Goal: Task Accomplishment & Management: Manage account settings

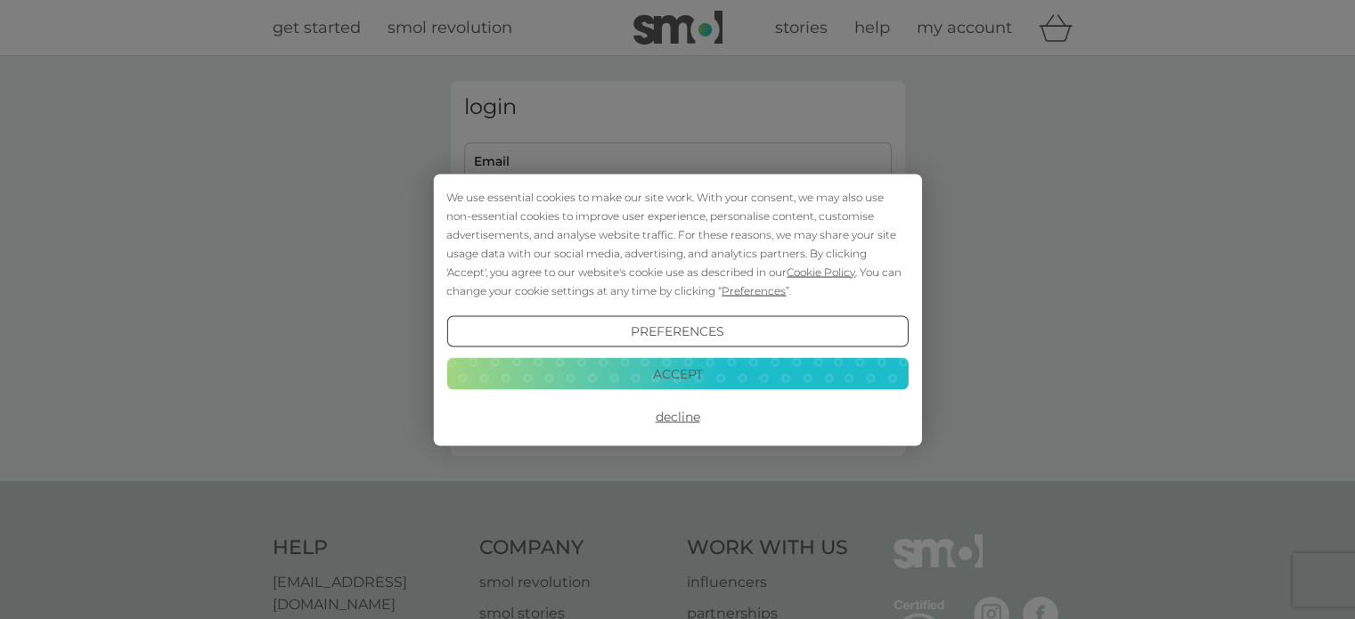
click at [707, 384] on button "Accept" at bounding box center [677, 374] width 462 height 32
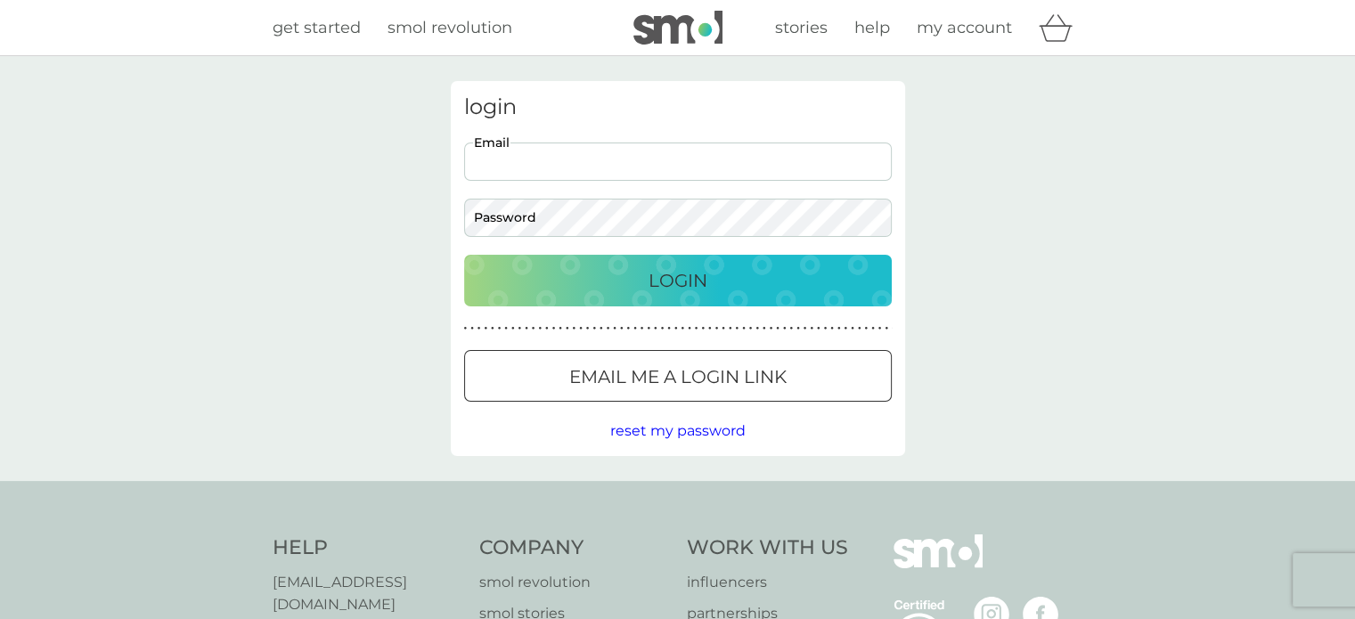
click at [617, 165] on input "Email" at bounding box center [678, 162] width 428 height 38
type input "jennik1991@gmail.com"
click at [697, 376] on div at bounding box center [678, 377] width 64 height 19
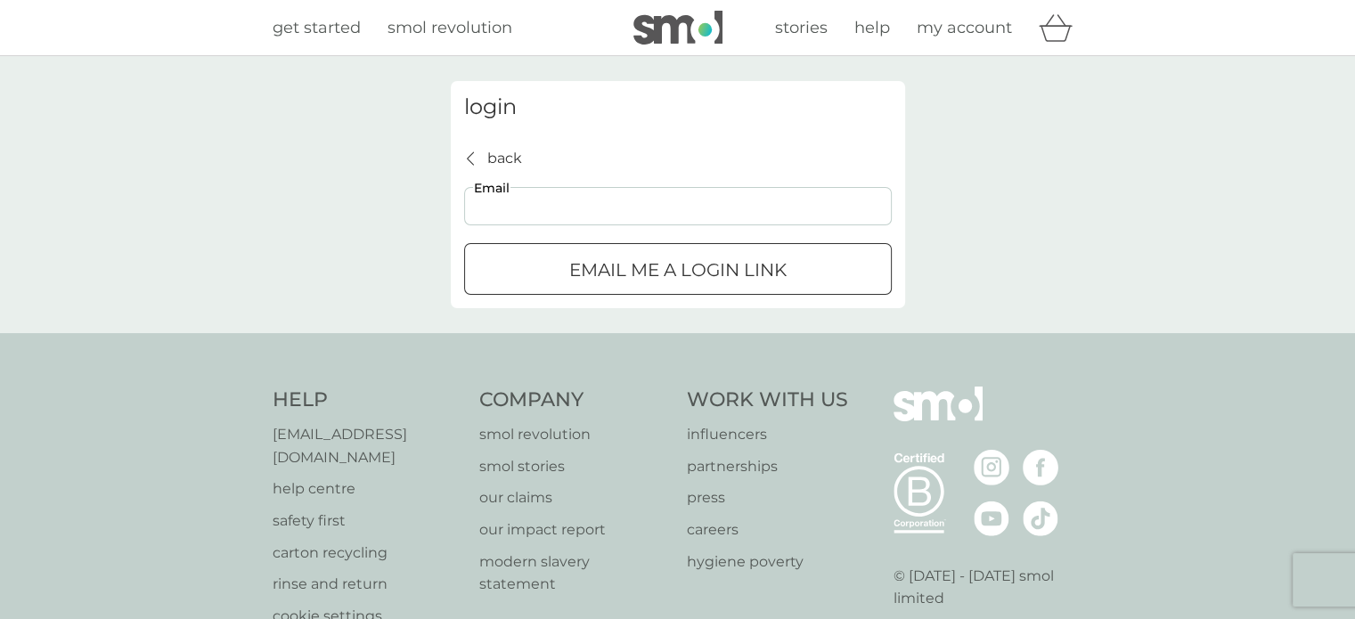
click at [607, 205] on input "Email" at bounding box center [678, 206] width 428 height 38
type input "jennik1991@gmail.com"
click at [638, 266] on p "Email me a login link" at bounding box center [677, 270] width 217 height 29
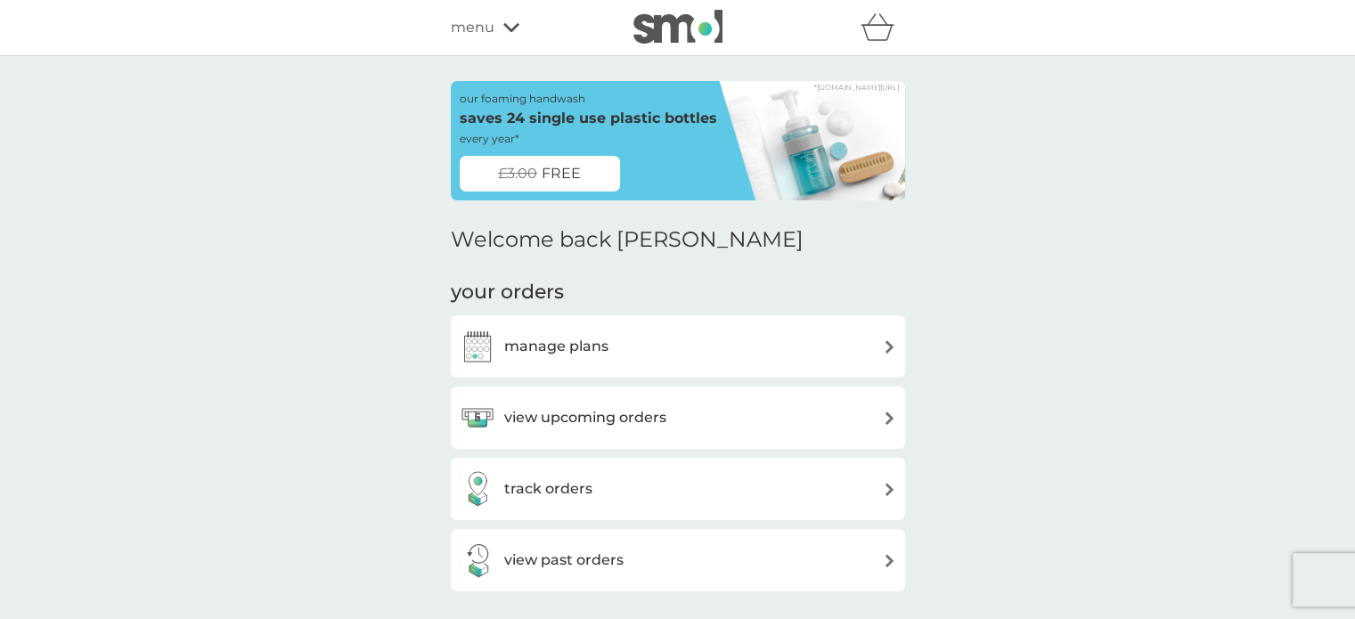
click at [832, 352] on div "manage plans" at bounding box center [678, 347] width 437 height 36
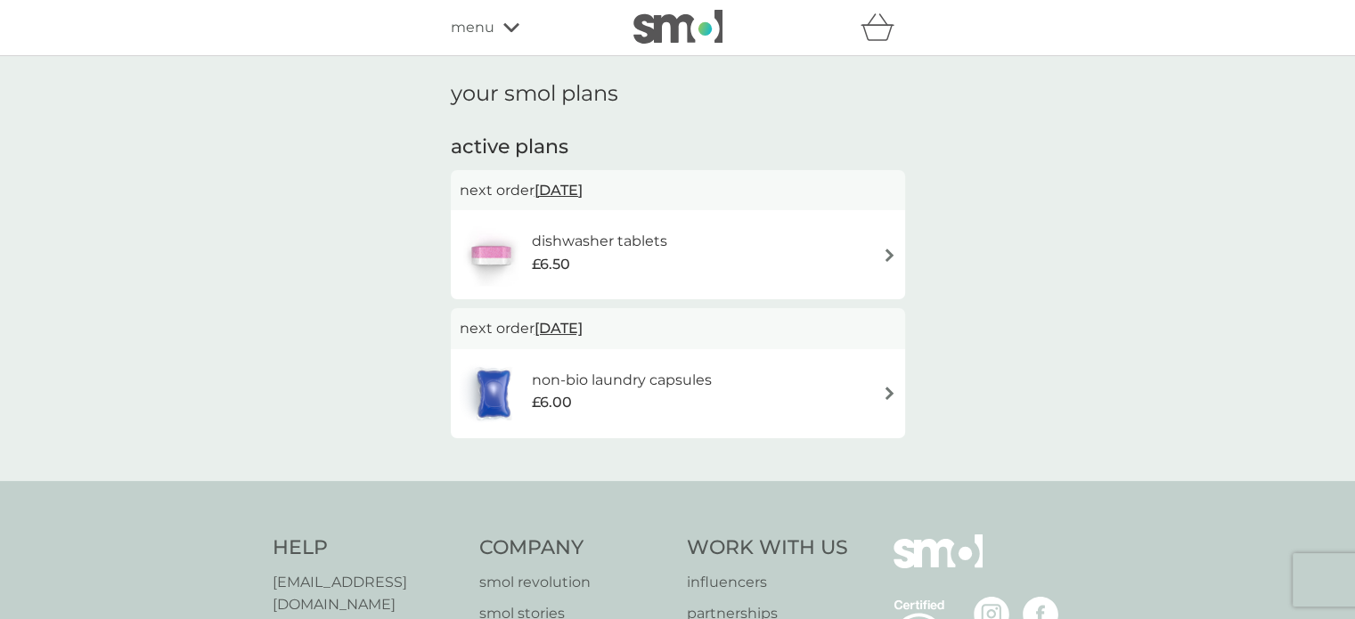
click at [859, 249] on div "dishwasher tablets £6.50" at bounding box center [678, 255] width 437 height 62
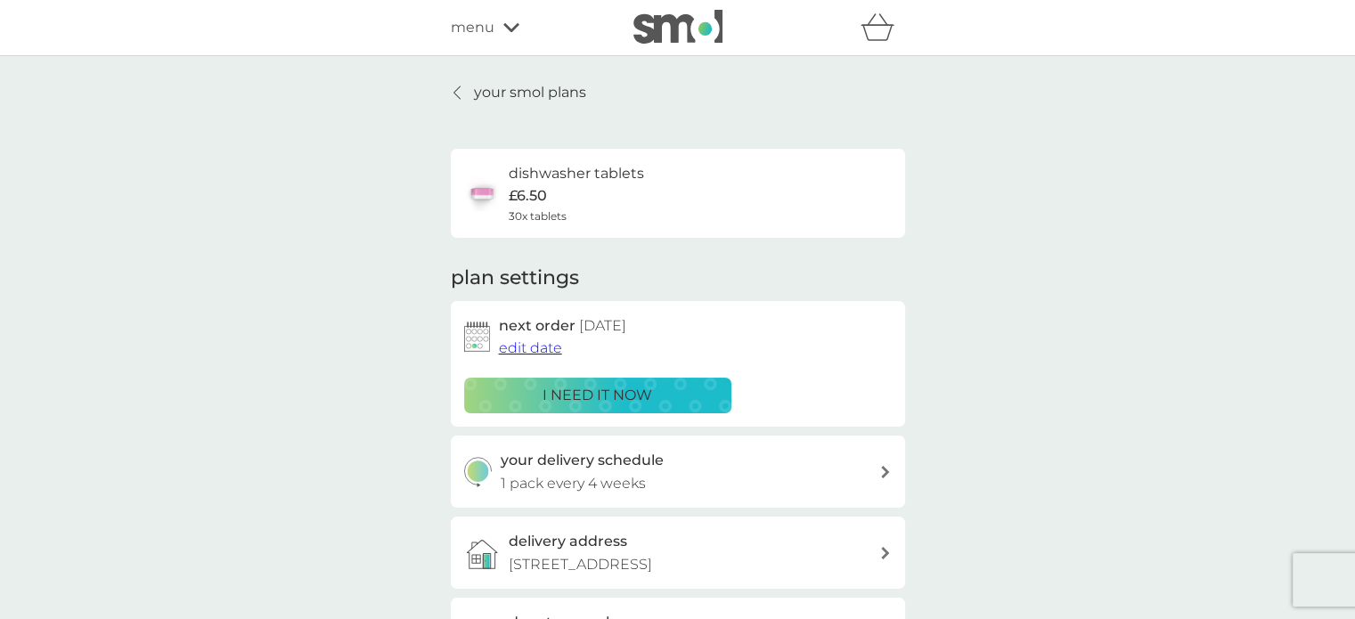
click at [879, 470] on div at bounding box center [886, 472] width 14 height 12
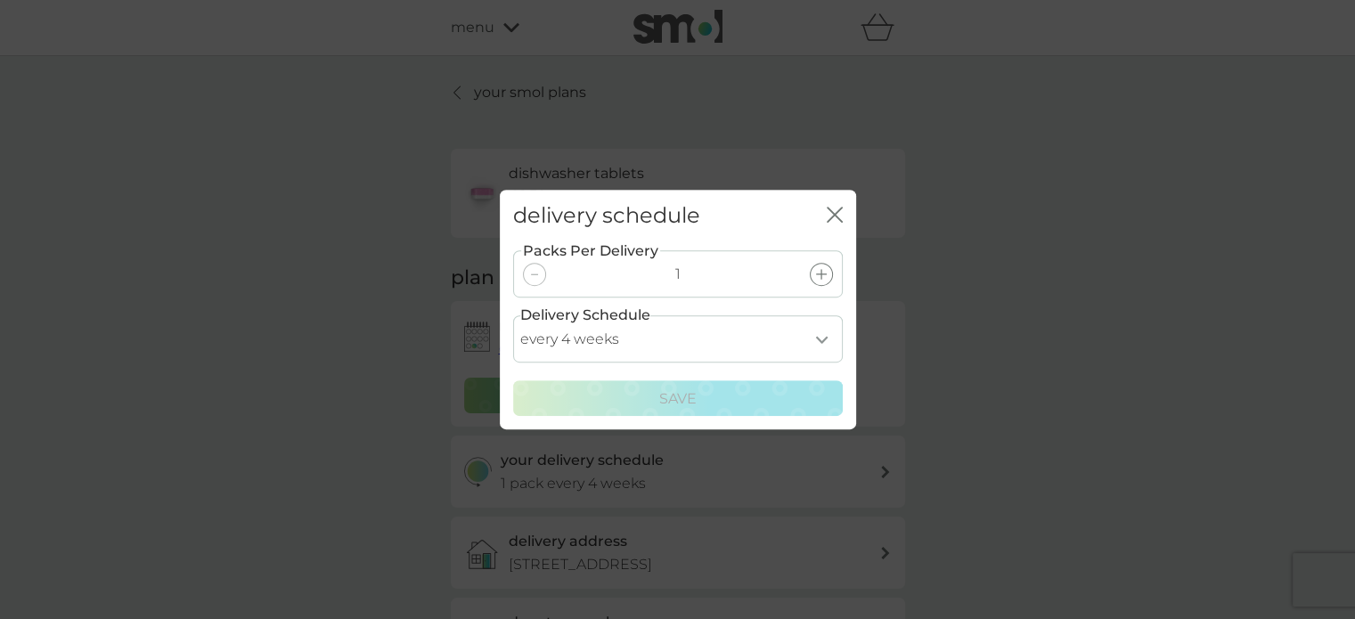
click at [816, 334] on select "every 1 week every 2 weeks every 3 weeks every 4 weeks every 5 weeks every 6 we…" at bounding box center [678, 338] width 330 height 47
select select "56"
click at [513, 315] on select "every 1 week every 2 weeks every 3 weeks every 4 weeks every 5 weeks every 6 we…" at bounding box center [678, 338] width 330 height 47
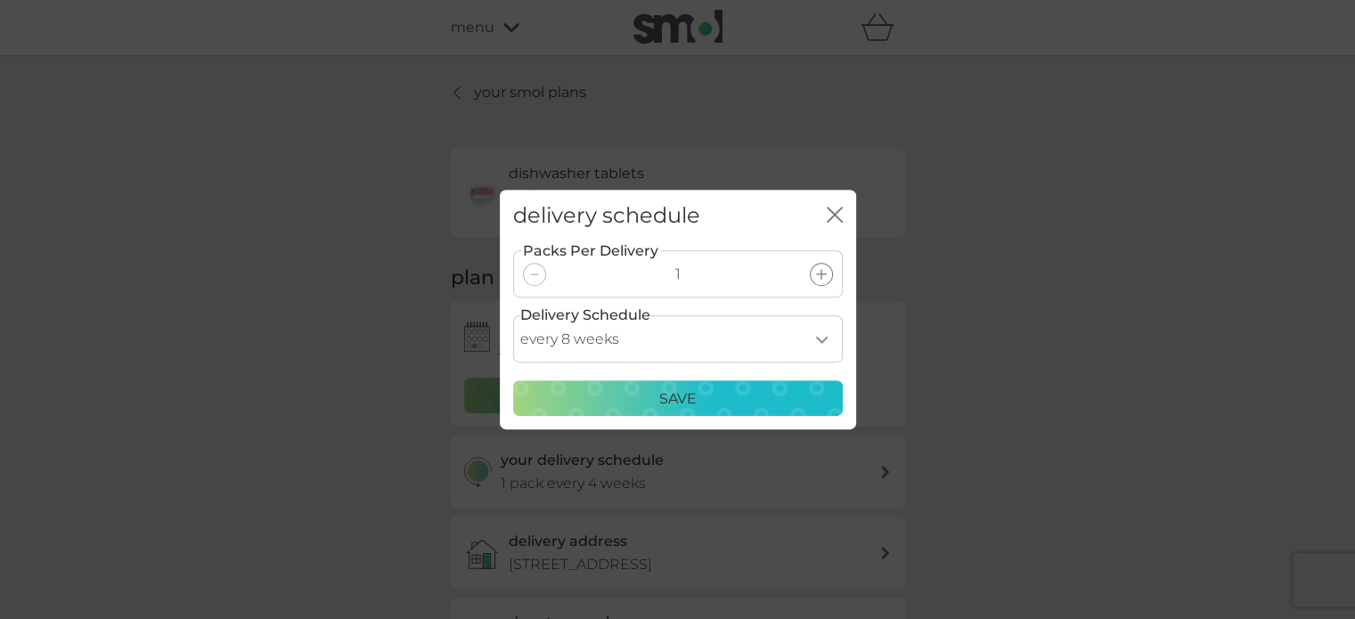
click at [704, 406] on div "Save" at bounding box center [678, 399] width 307 height 23
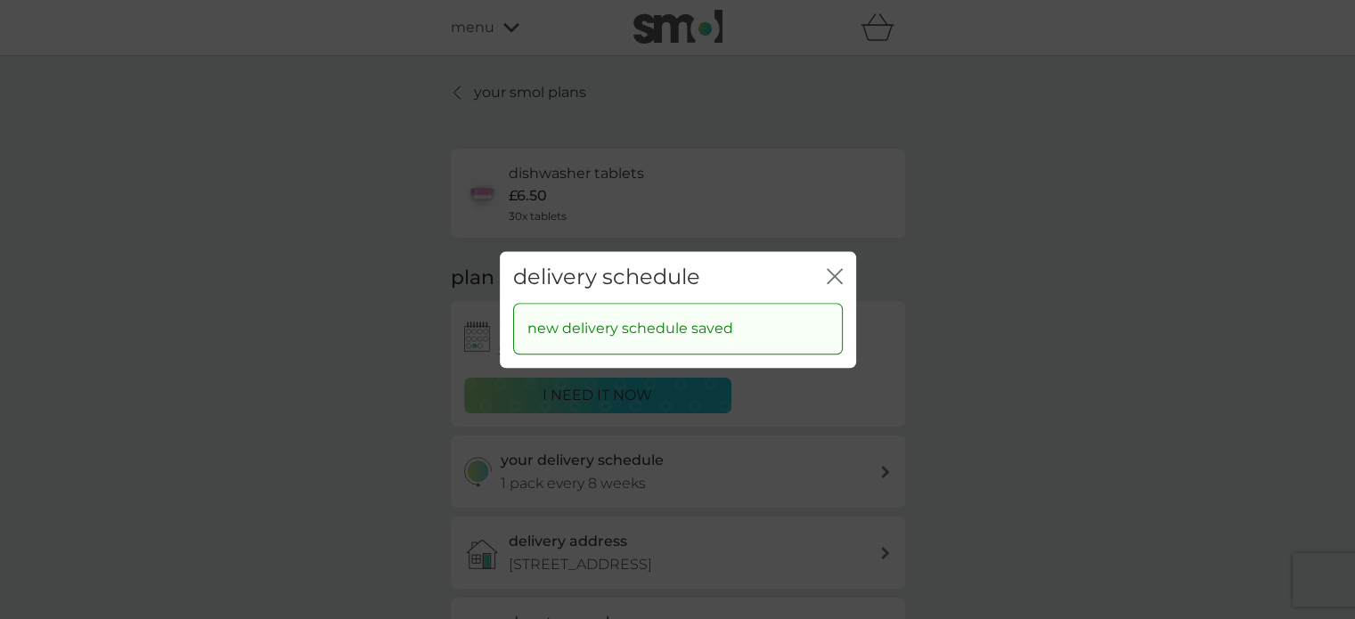
click at [832, 270] on icon "close" at bounding box center [835, 276] width 16 height 16
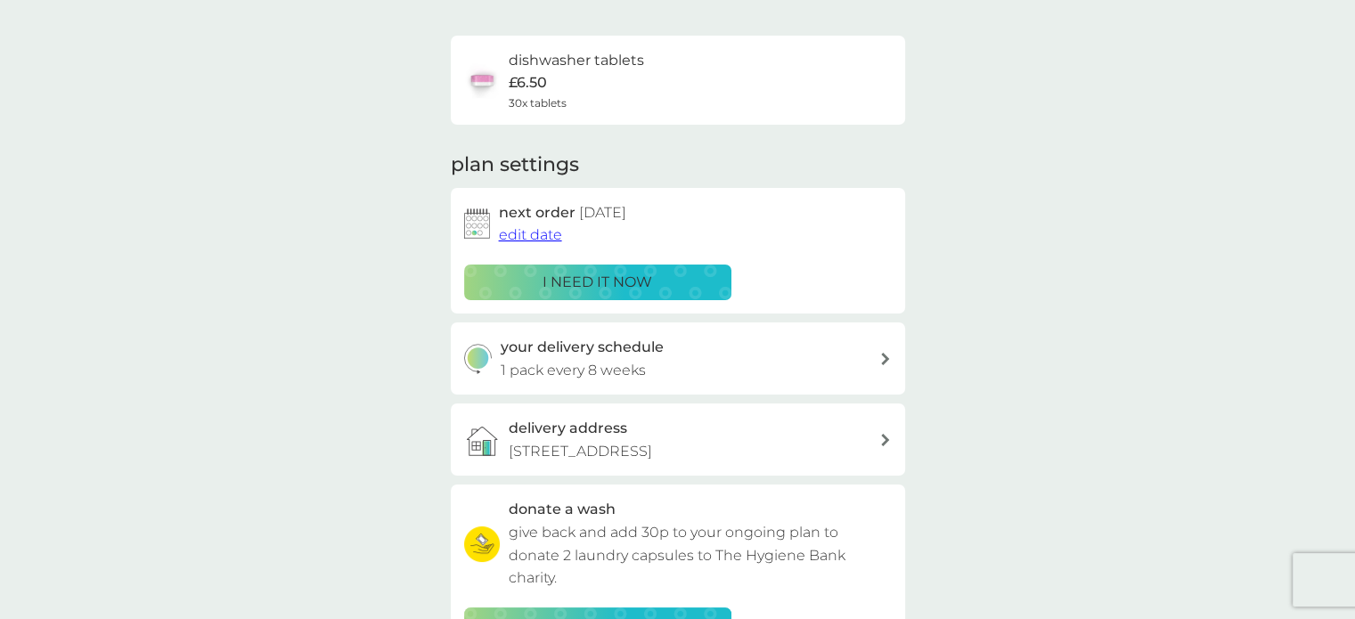
scroll to position [111, 0]
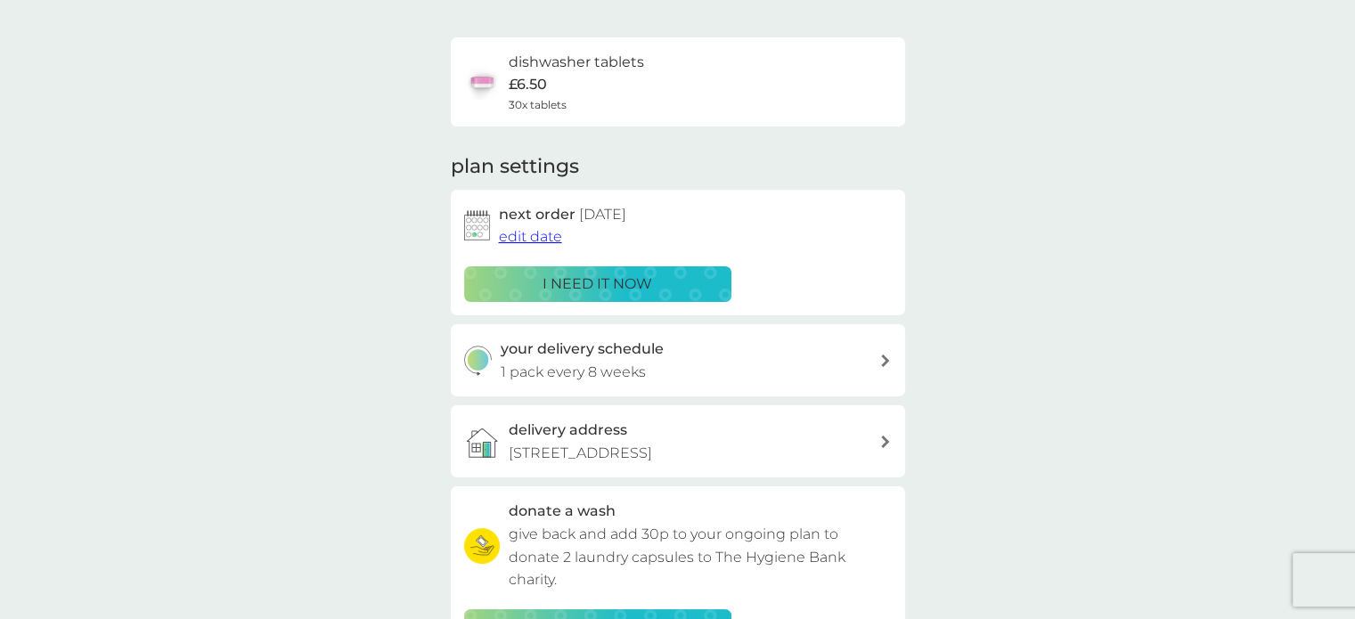
click at [875, 356] on div "your delivery schedule 1 pack every 8 weeks" at bounding box center [690, 360] width 379 height 45
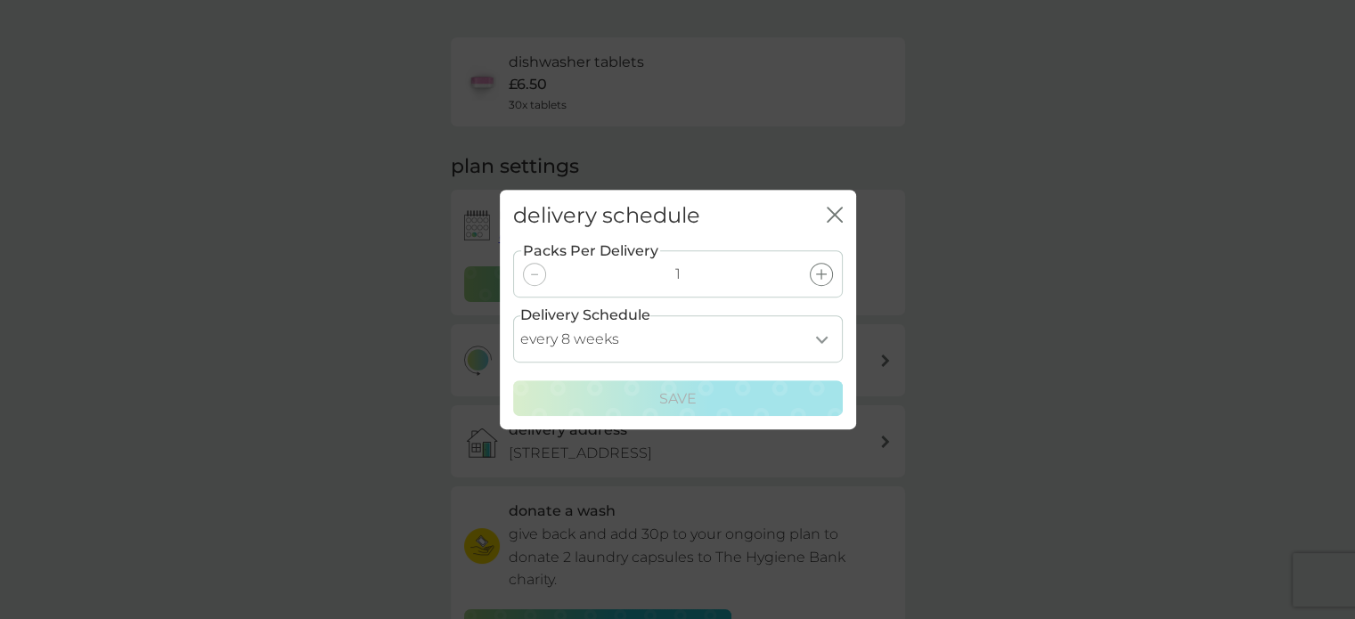
click at [809, 338] on select "every 1 week every 2 weeks every 3 weeks every 4 weeks every 5 weeks every 6 we…" at bounding box center [678, 338] width 330 height 47
select select "42"
click at [513, 315] on select "every 1 week every 2 weeks every 3 weeks every 4 weeks every 5 weeks every 6 we…" at bounding box center [678, 338] width 330 height 47
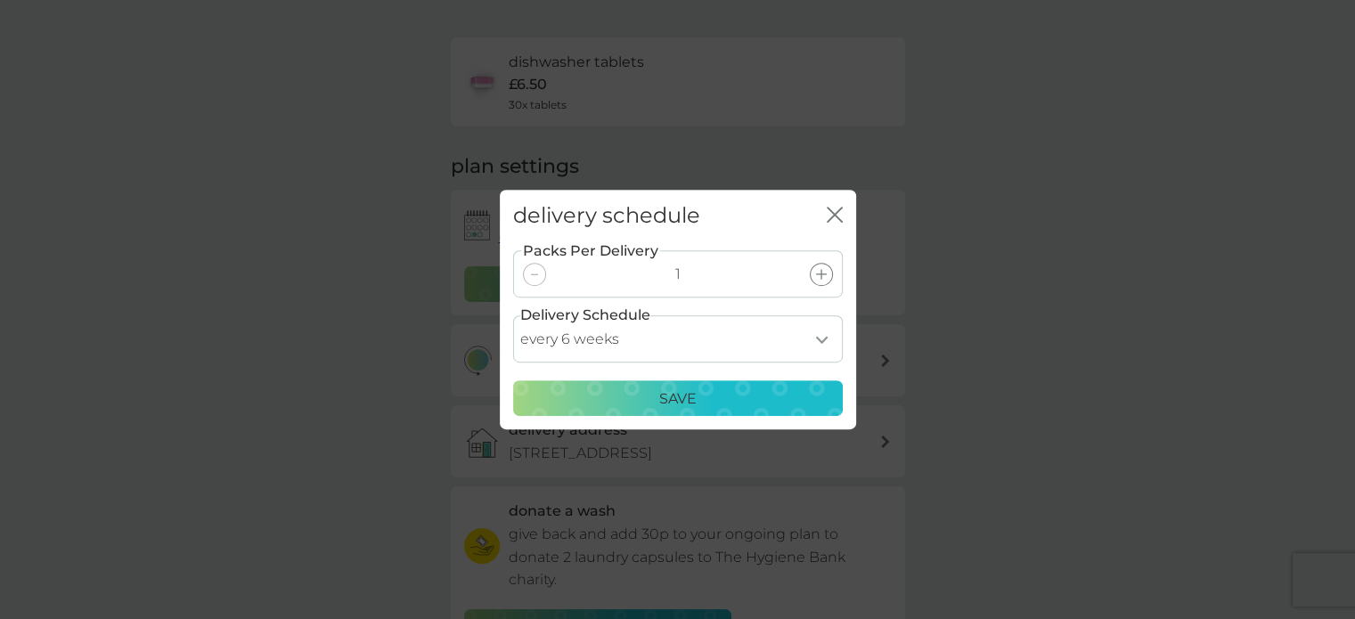
click at [748, 402] on div "Save" at bounding box center [678, 399] width 307 height 23
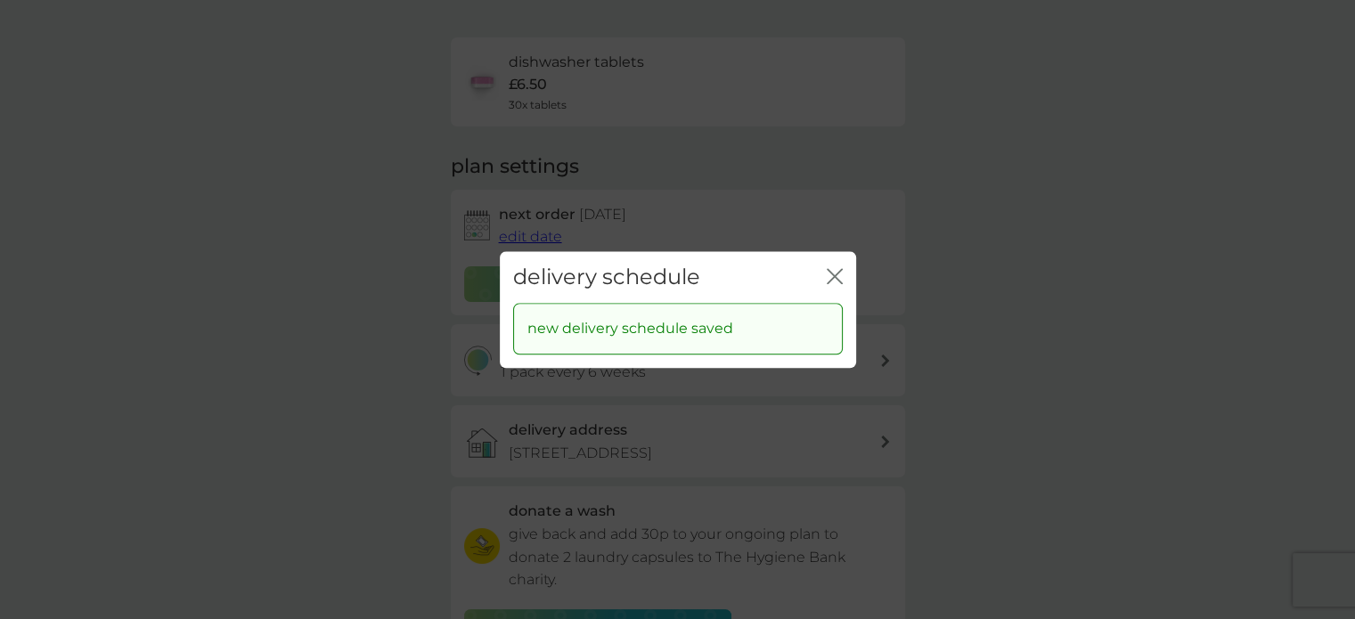
click at [832, 274] on icon "close" at bounding box center [831, 276] width 7 height 14
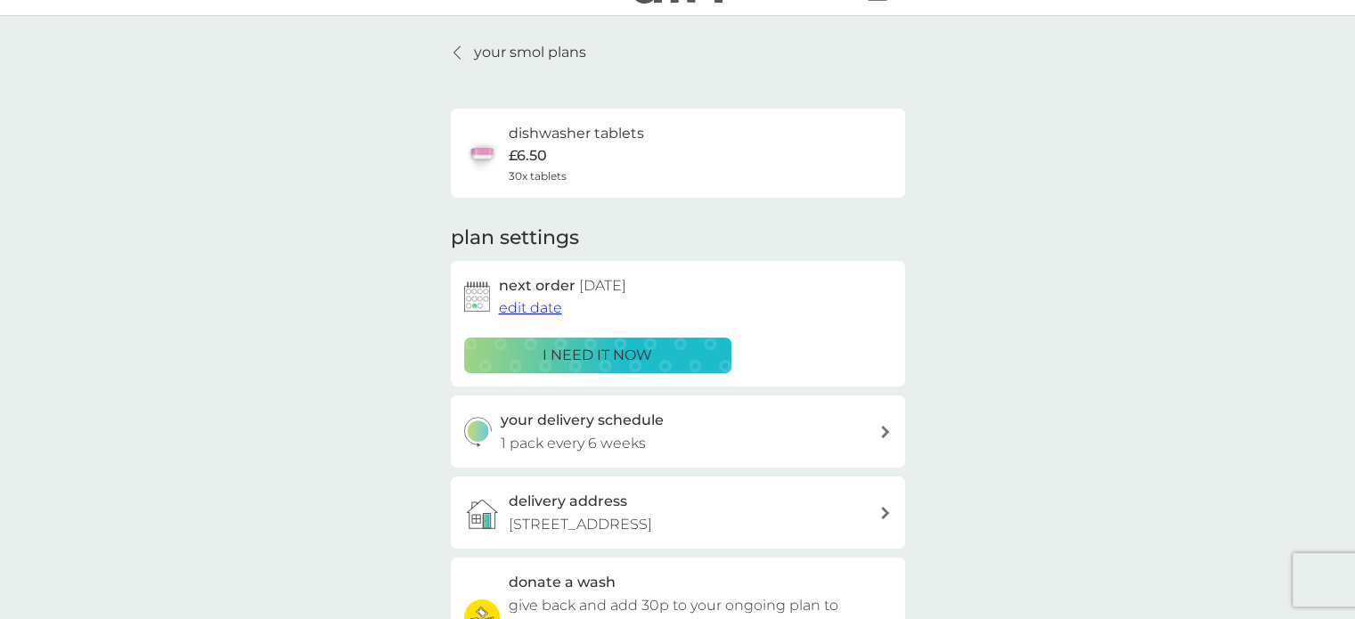
scroll to position [0, 0]
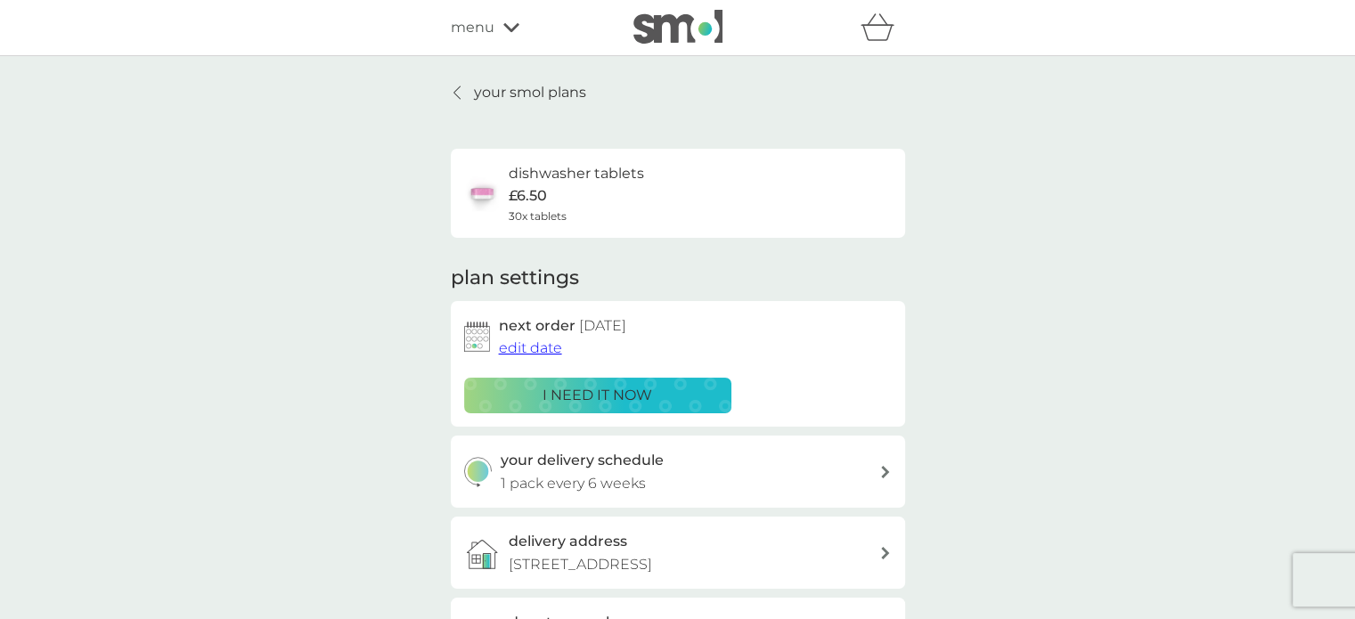
click at [488, 93] on p "your smol plans" at bounding box center [530, 92] width 112 height 23
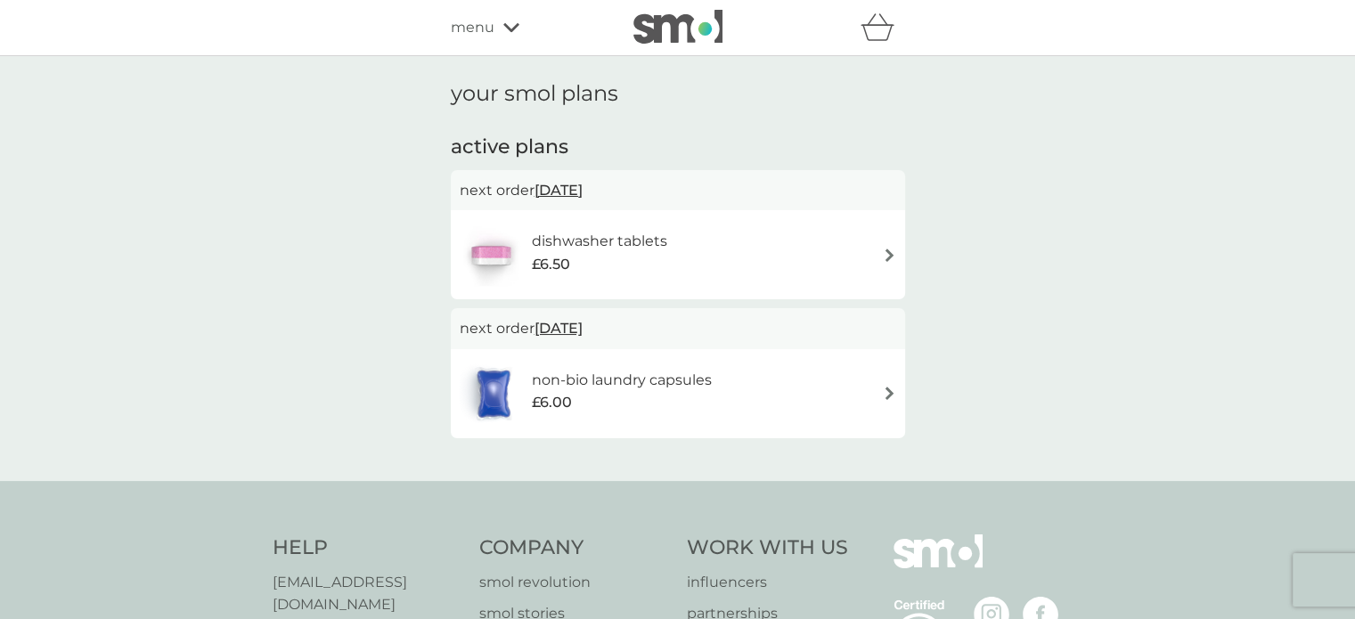
click at [801, 374] on div "non-bio laundry capsules £6.00" at bounding box center [678, 394] width 437 height 62
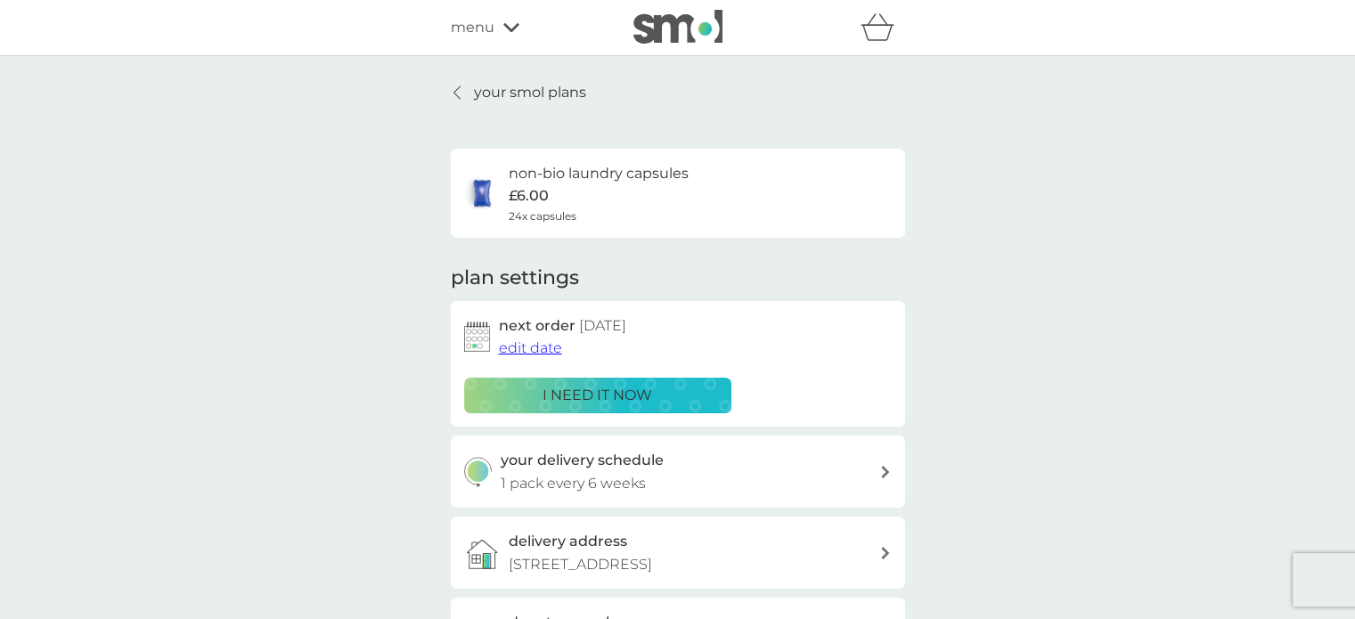
click at [539, 348] on span "edit date" at bounding box center [530, 347] width 63 height 17
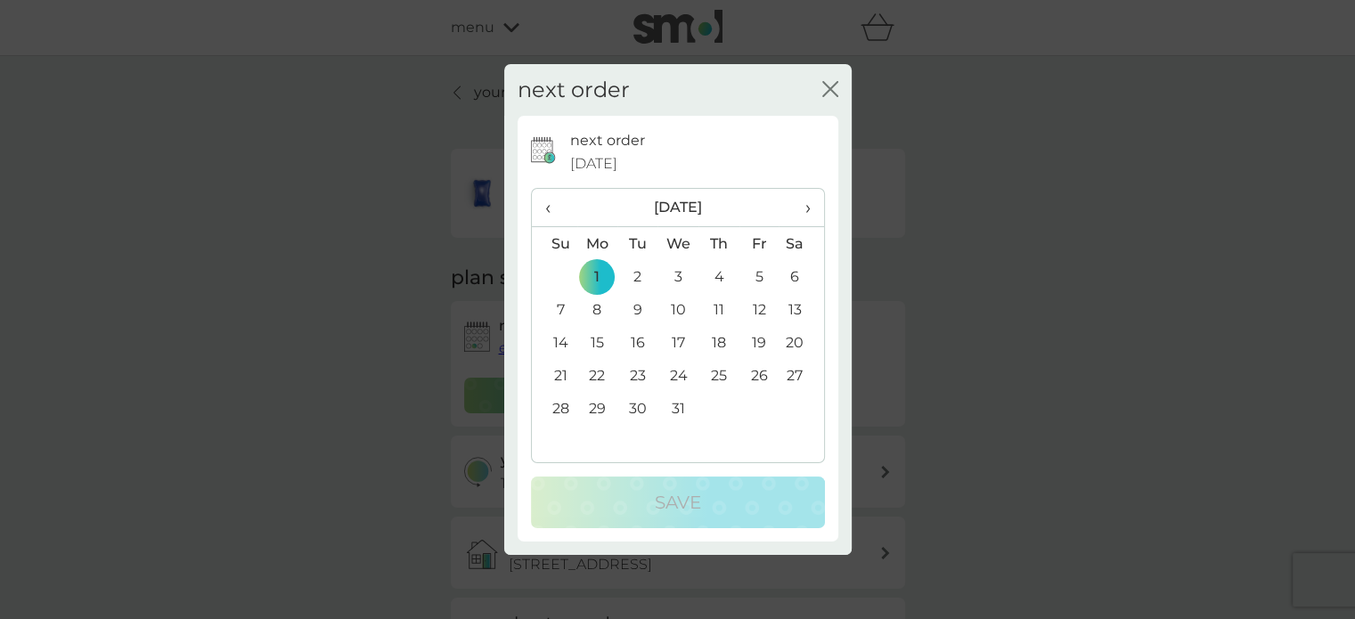
click at [547, 209] on span "‹" at bounding box center [554, 207] width 19 height 37
click at [634, 376] on td "18" at bounding box center [638, 375] width 40 height 33
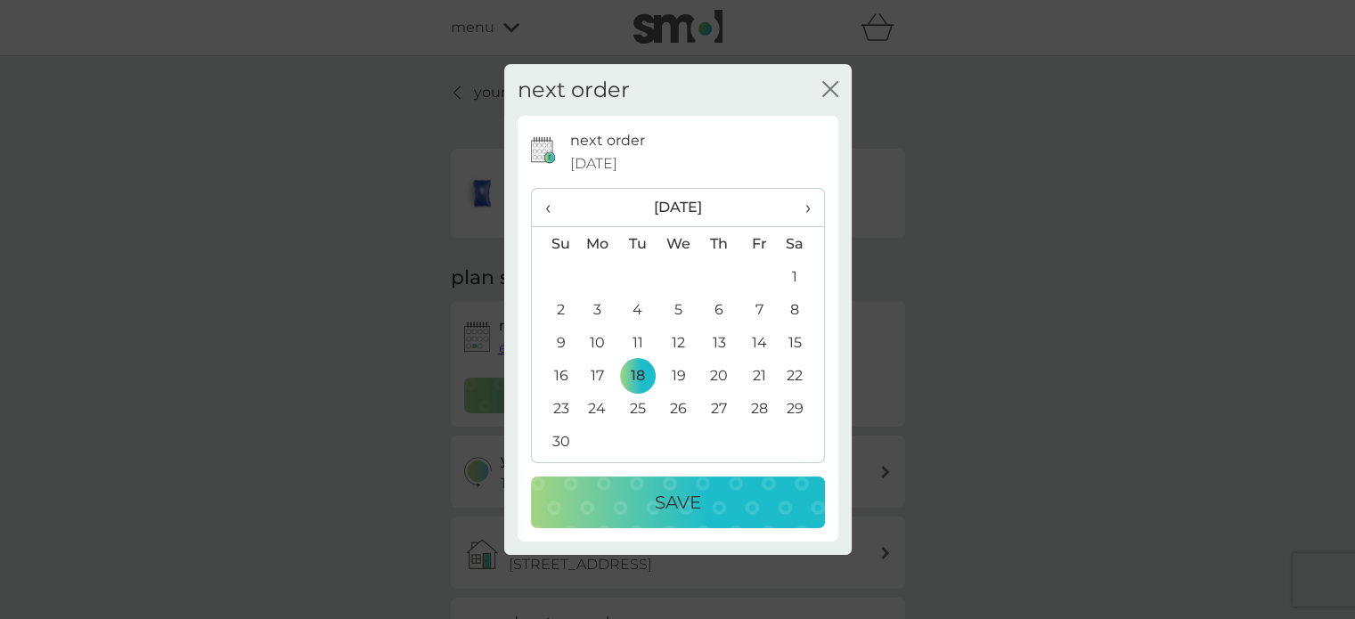
click at [723, 505] on div "Save" at bounding box center [678, 502] width 258 height 29
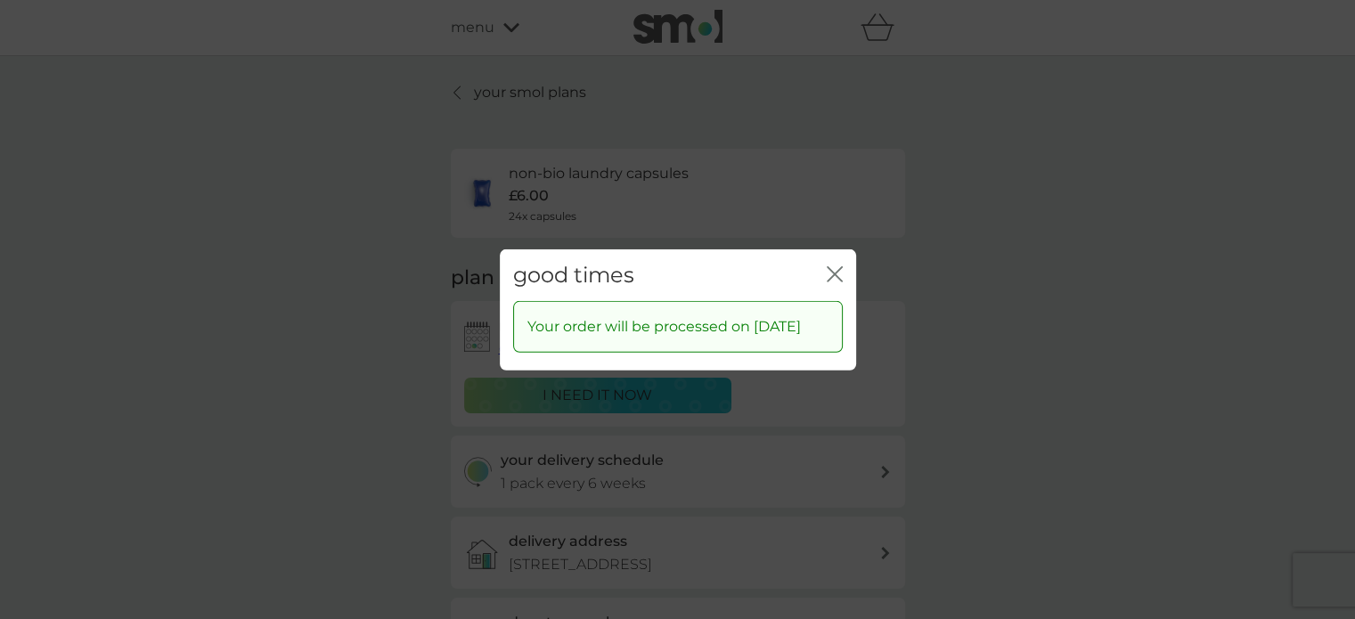
click at [830, 266] on icon "close" at bounding box center [835, 274] width 16 height 16
